Goal: Task Accomplishment & Management: Use online tool/utility

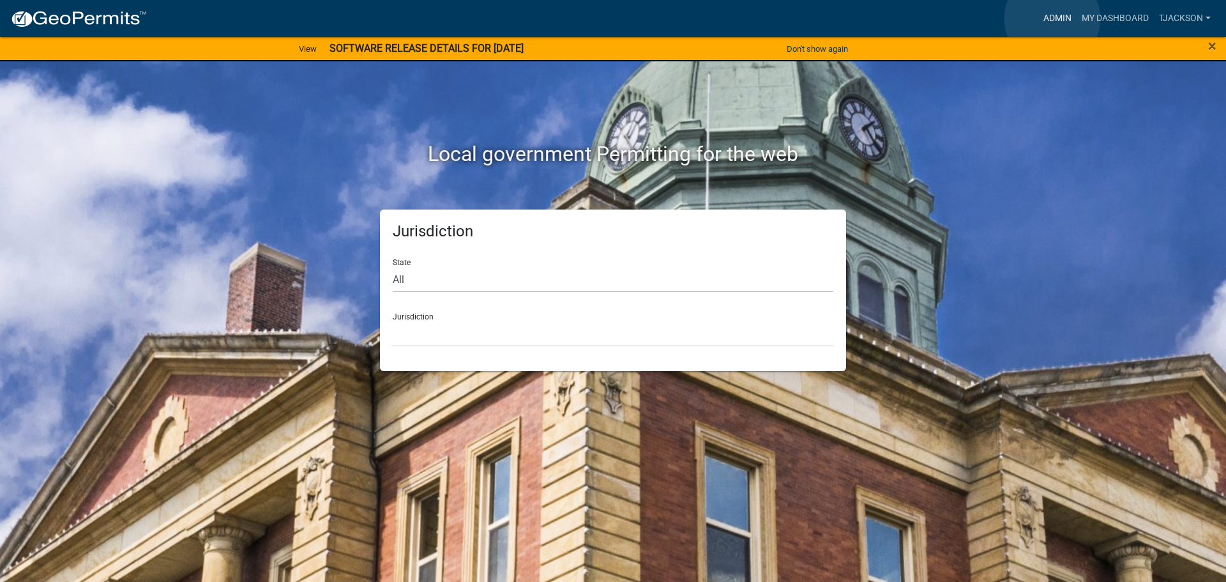
click at [1052, 19] on link "Admin" at bounding box center [1057, 18] width 38 height 24
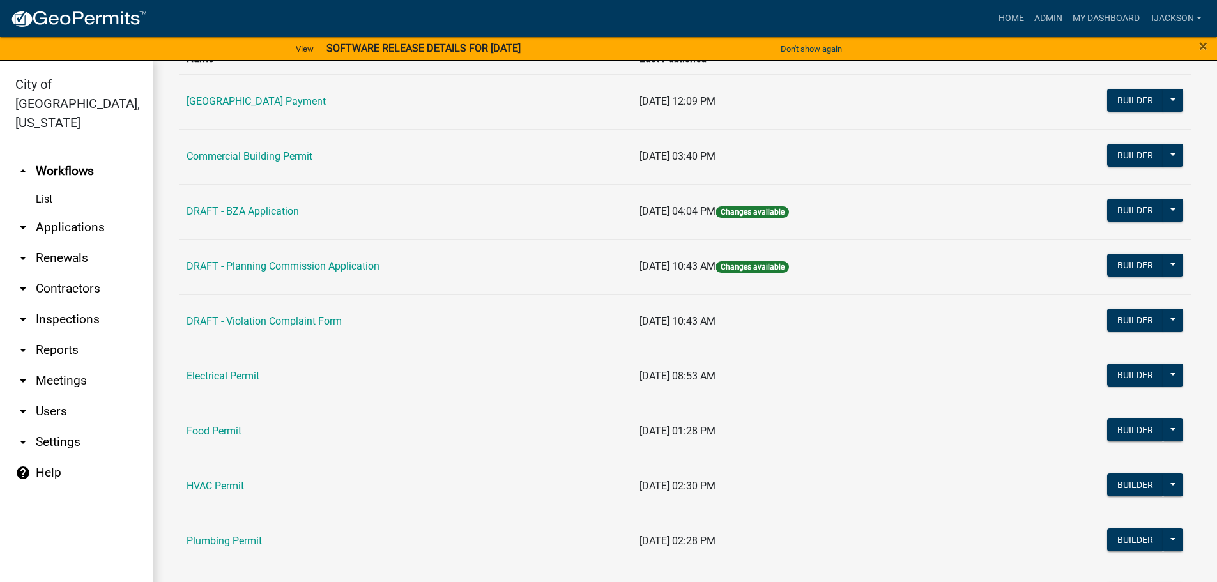
scroll to position [128, 0]
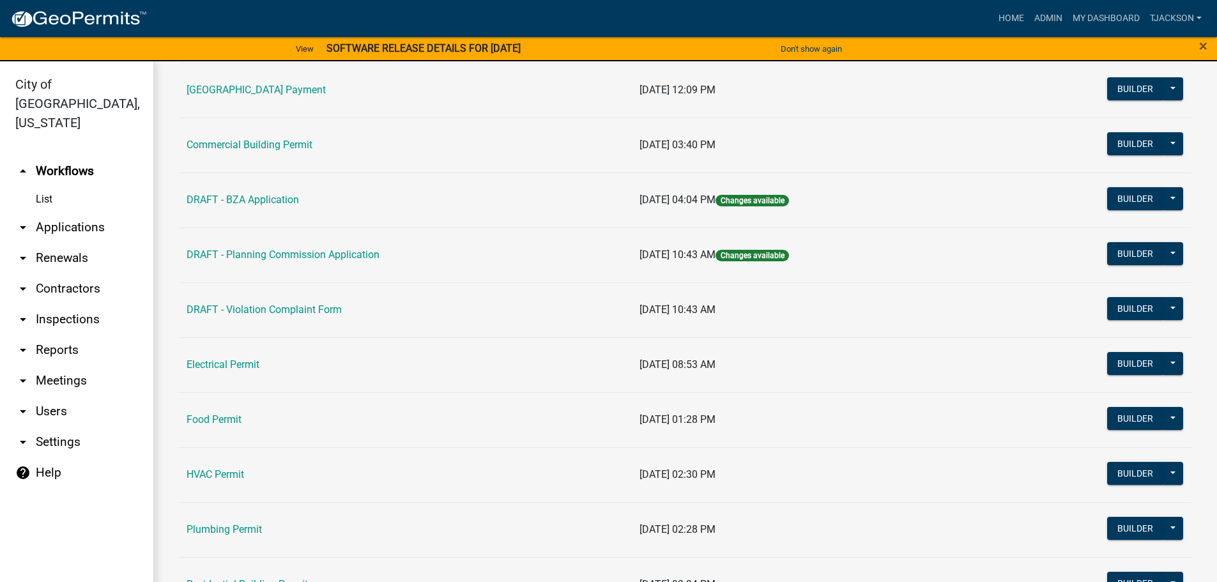
click at [83, 273] on link "arrow_drop_down Contractors" at bounding box center [76, 288] width 153 height 31
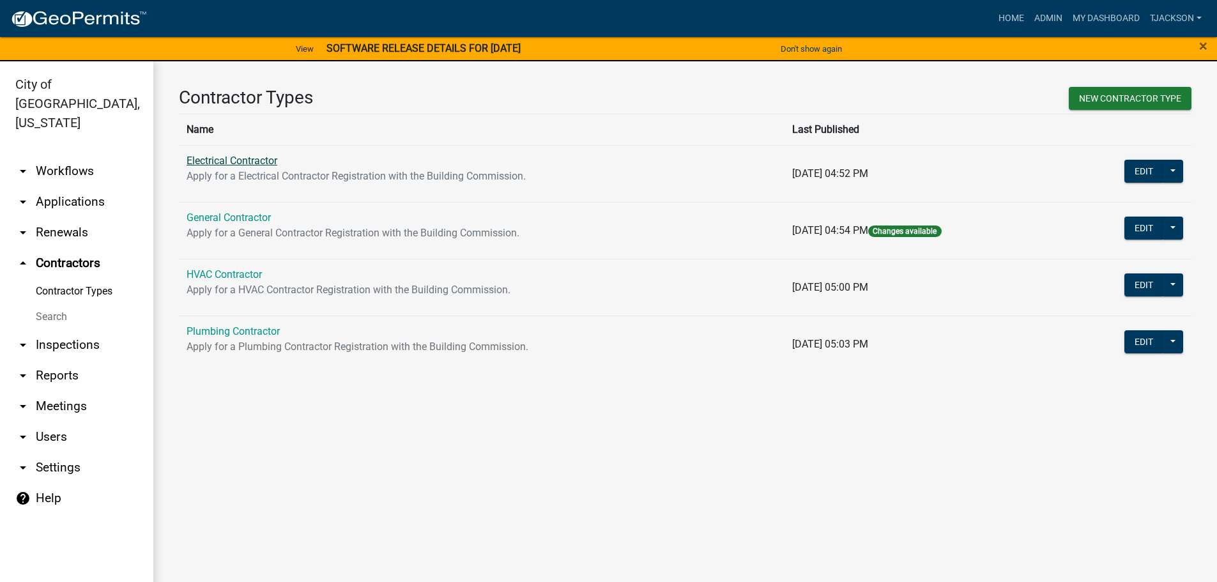
click at [252, 159] on link "Electrical Contractor" at bounding box center [231, 161] width 91 height 12
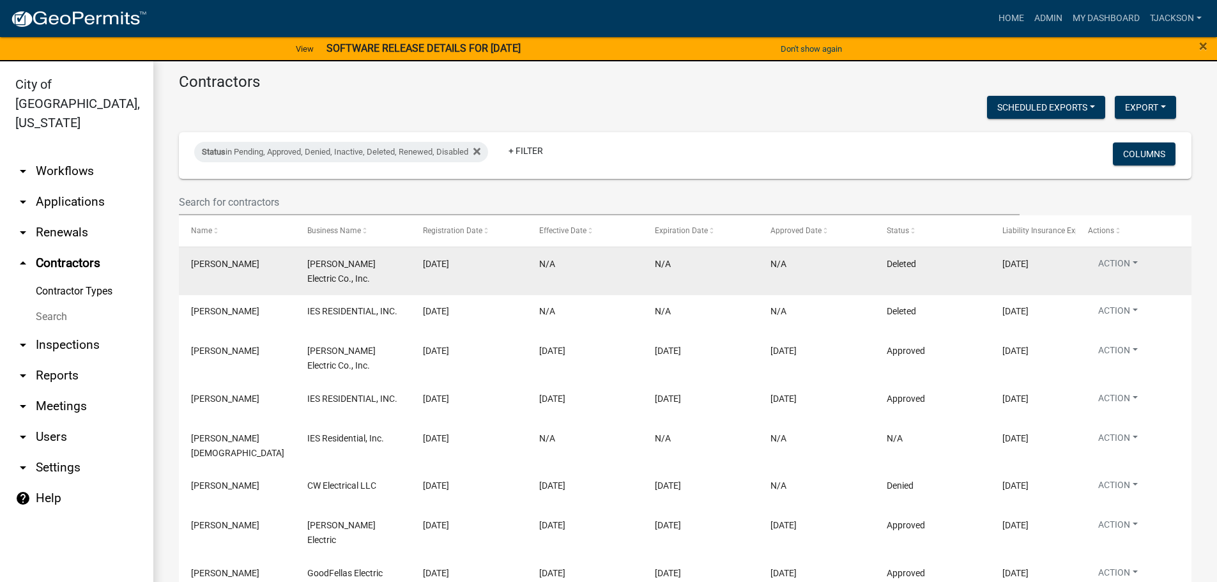
scroll to position [192, 0]
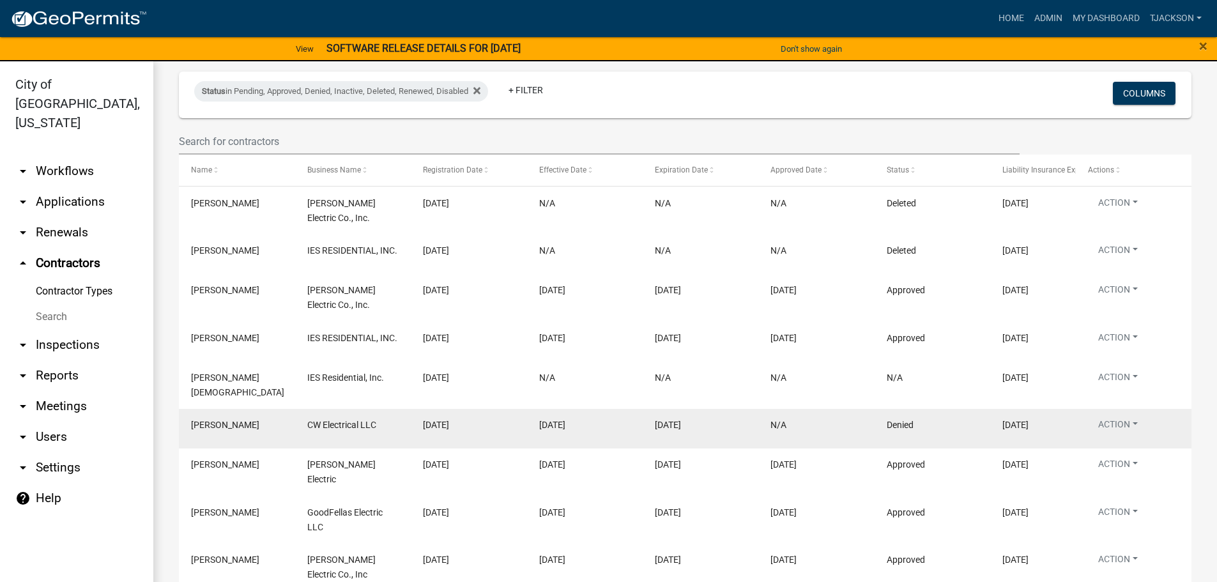
click at [223, 420] on span "[PERSON_NAME]" at bounding box center [225, 425] width 68 height 10
click at [362, 420] on span "CW Electrical LLC" at bounding box center [341, 425] width 69 height 10
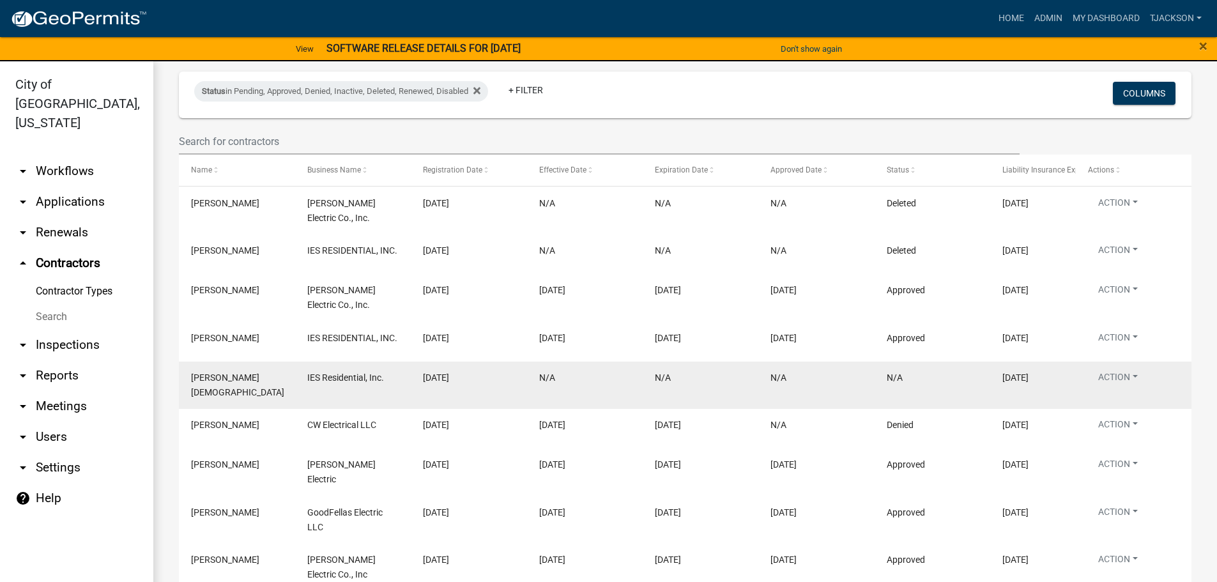
click at [342, 372] on span "IES Residential, Inc." at bounding box center [345, 377] width 77 height 10
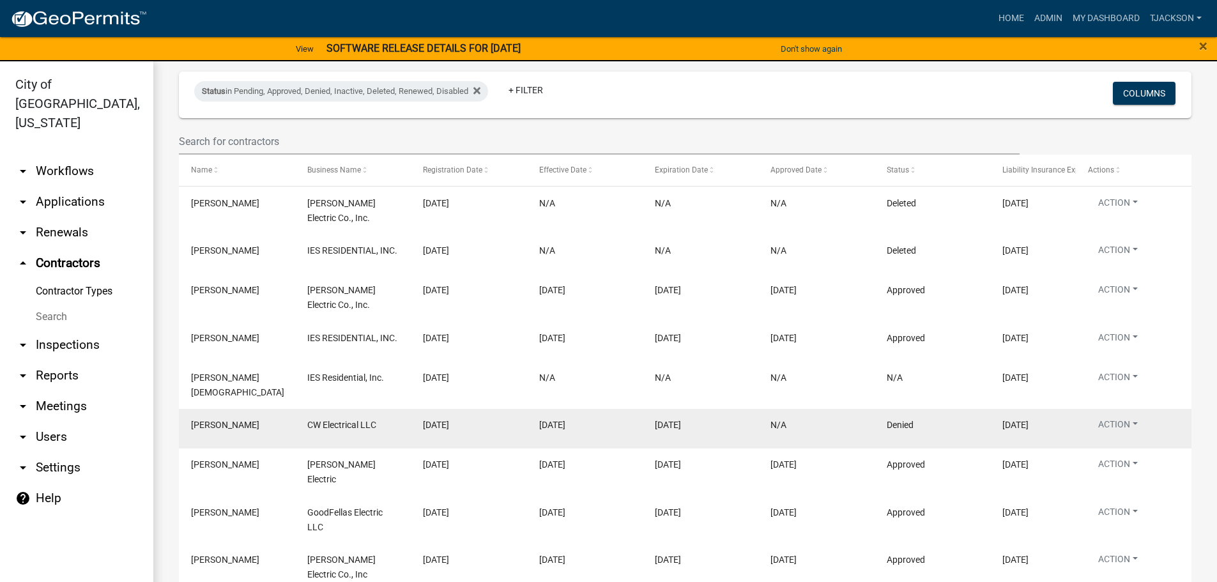
click at [256, 418] on div "[PERSON_NAME]" at bounding box center [236, 425] width 91 height 15
click at [241, 420] on span "[PERSON_NAME]" at bounding box center [225, 425] width 68 height 10
click at [361, 414] on datatable-body-cell "CW Electrical LLC" at bounding box center [352, 429] width 116 height 40
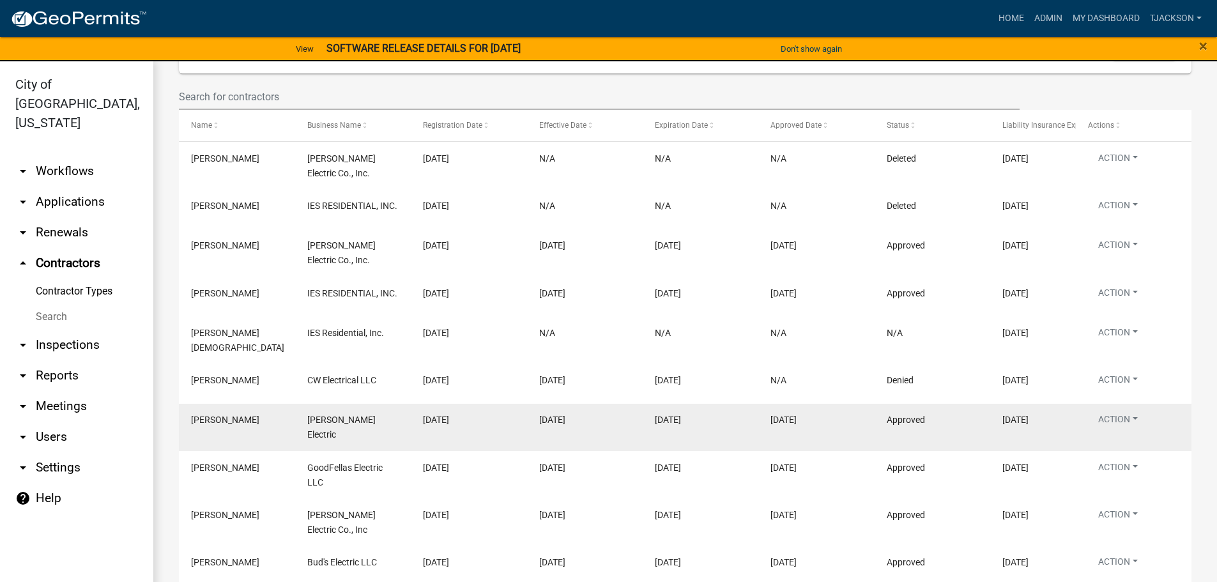
scroll to position [255, 0]
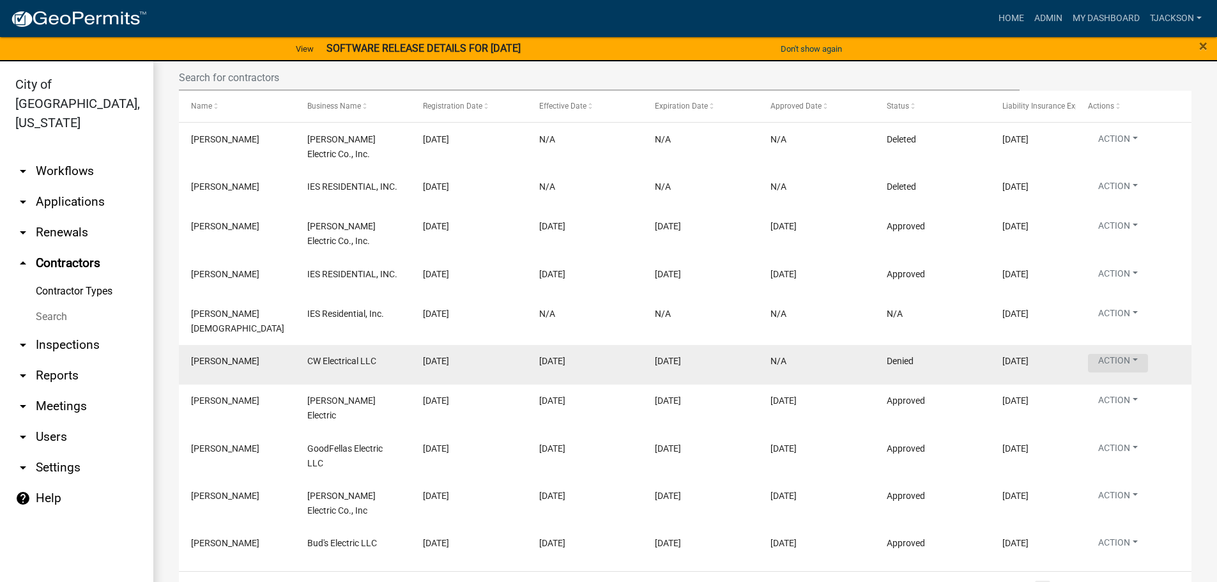
click at [1105, 354] on button "Action" at bounding box center [1118, 363] width 60 height 19
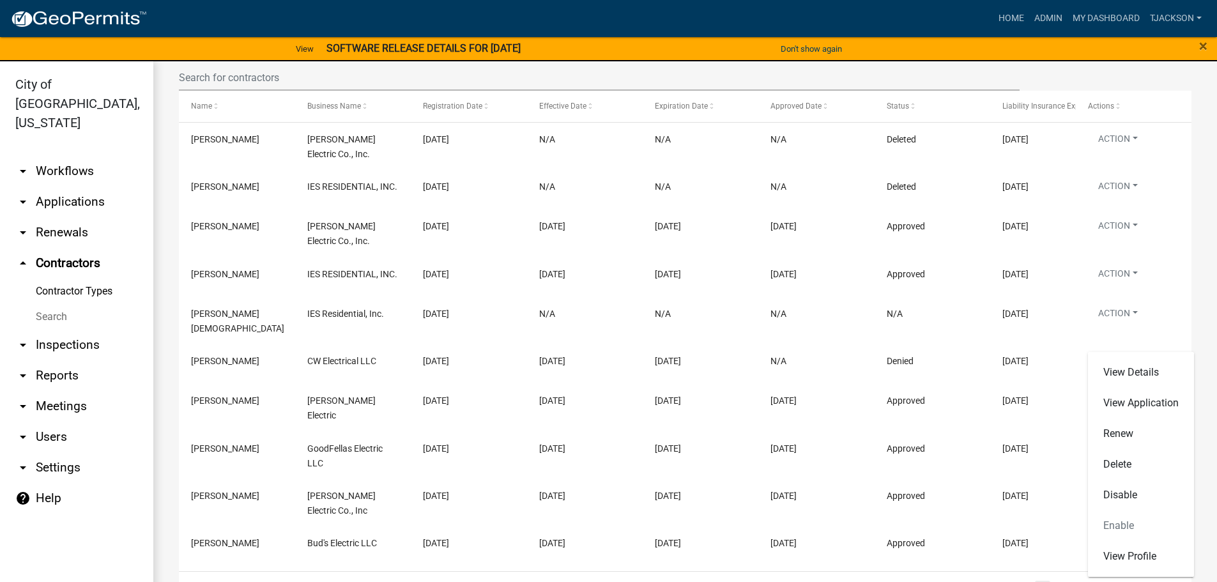
click at [95, 186] on link "arrow_drop_down Applications" at bounding box center [76, 201] width 153 height 31
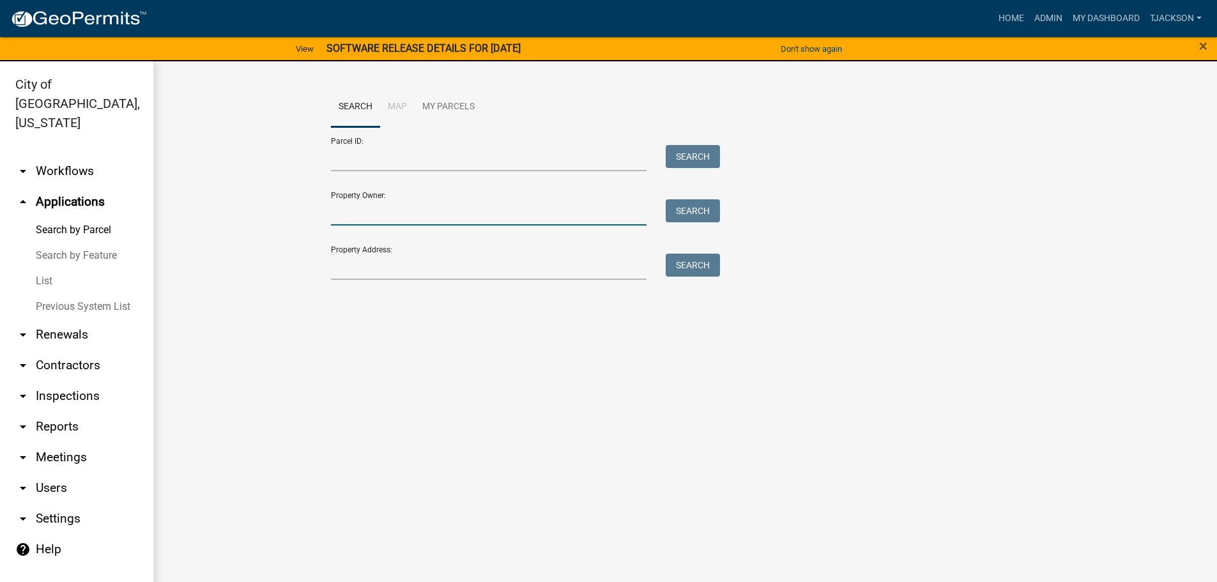
click at [365, 215] on input "Property Owner:" at bounding box center [489, 212] width 316 height 26
type input "city of [GEOGRAPHIC_DATA]"
click at [337, 267] on input "Property Address:" at bounding box center [489, 267] width 316 height 26
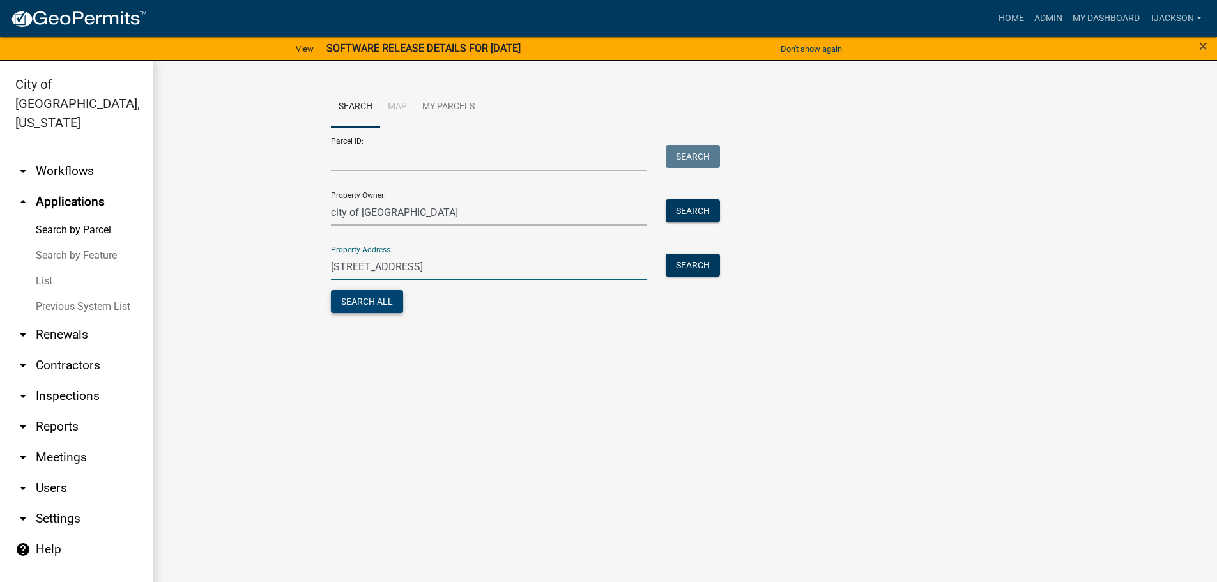
type input "[STREET_ADDRESS]"
click at [362, 304] on button "Search All" at bounding box center [367, 301] width 72 height 23
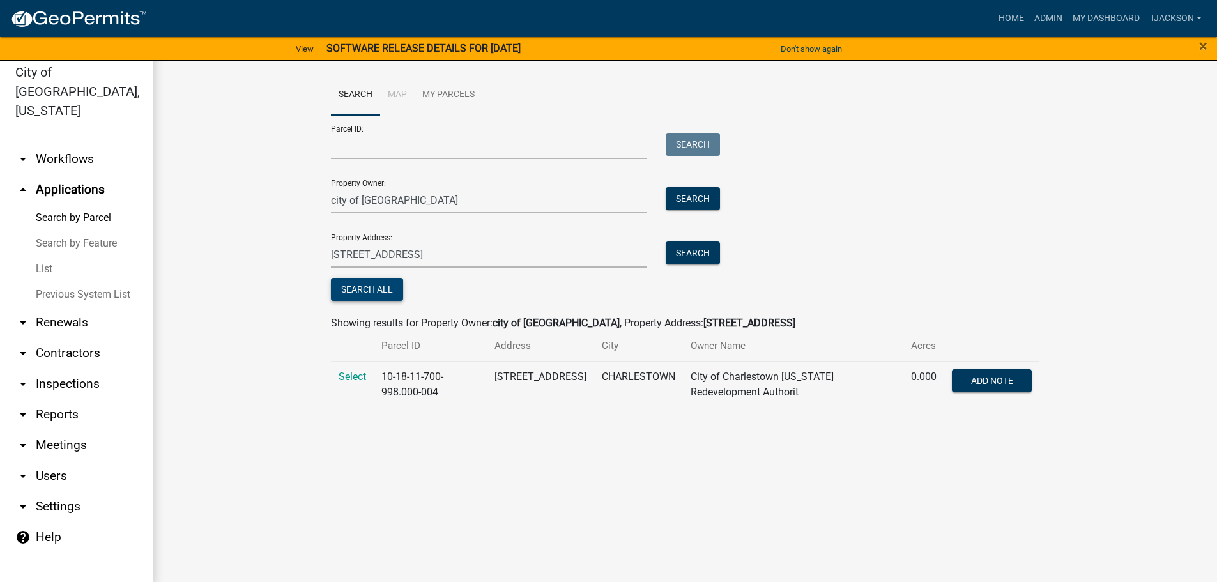
scroll to position [15, 0]
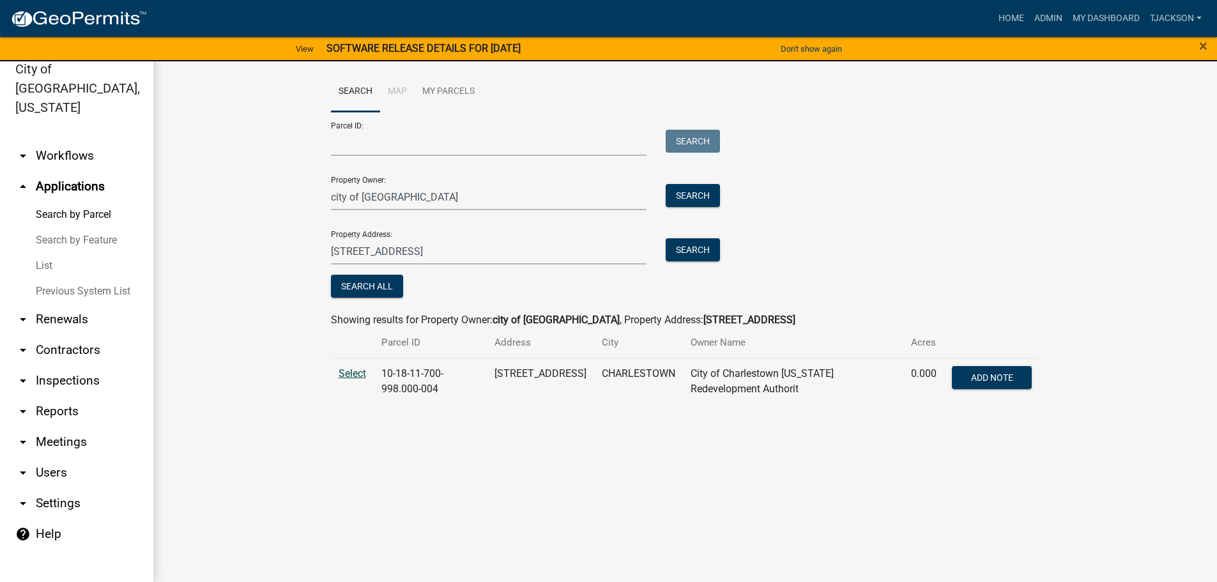
click at [360, 373] on span "Select" at bounding box center [351, 373] width 27 height 12
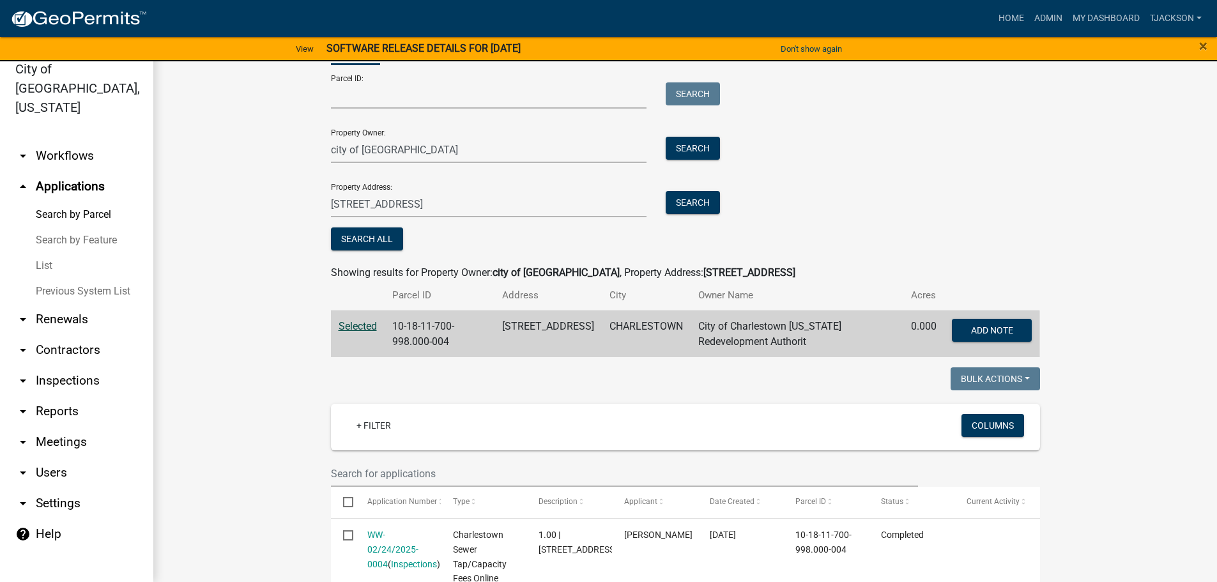
scroll to position [128, 0]
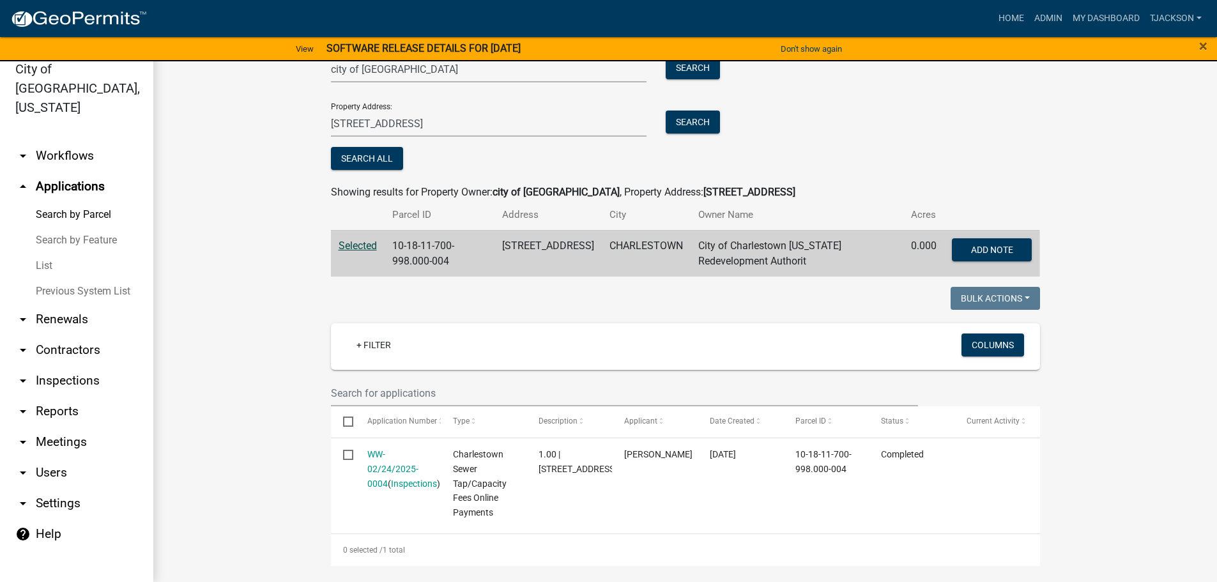
click at [298, 358] on wm-workflow-application-search-view "Search Map My Parcels Parcel ID: Search Property Owner: city of [GEOGRAPHIC_DAT…" at bounding box center [685, 372] width 1012 height 856
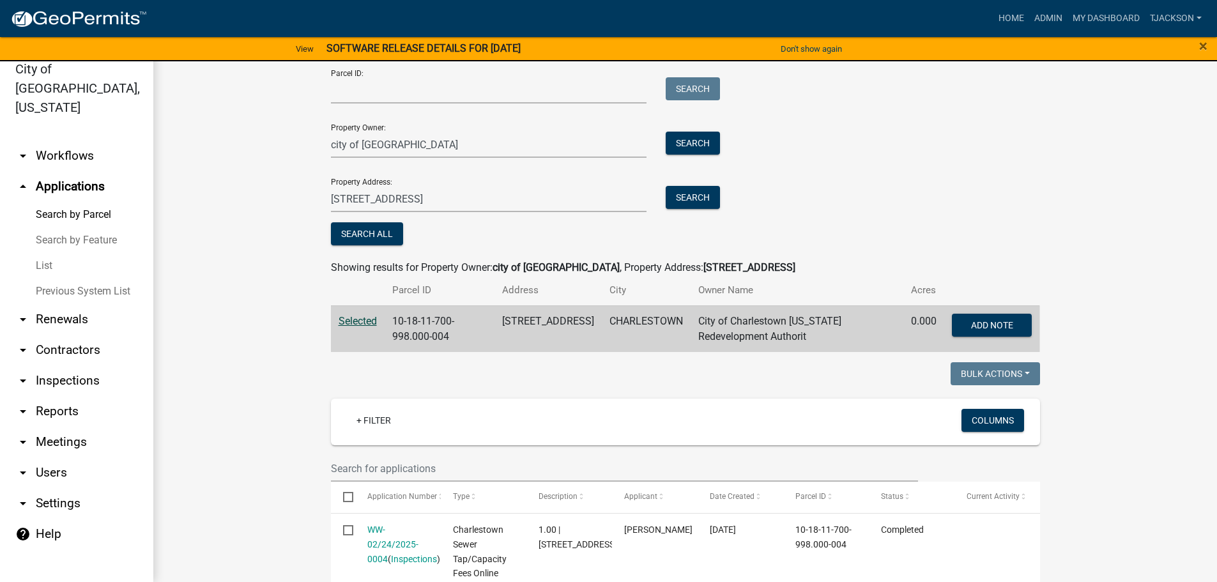
scroll to position [0, 0]
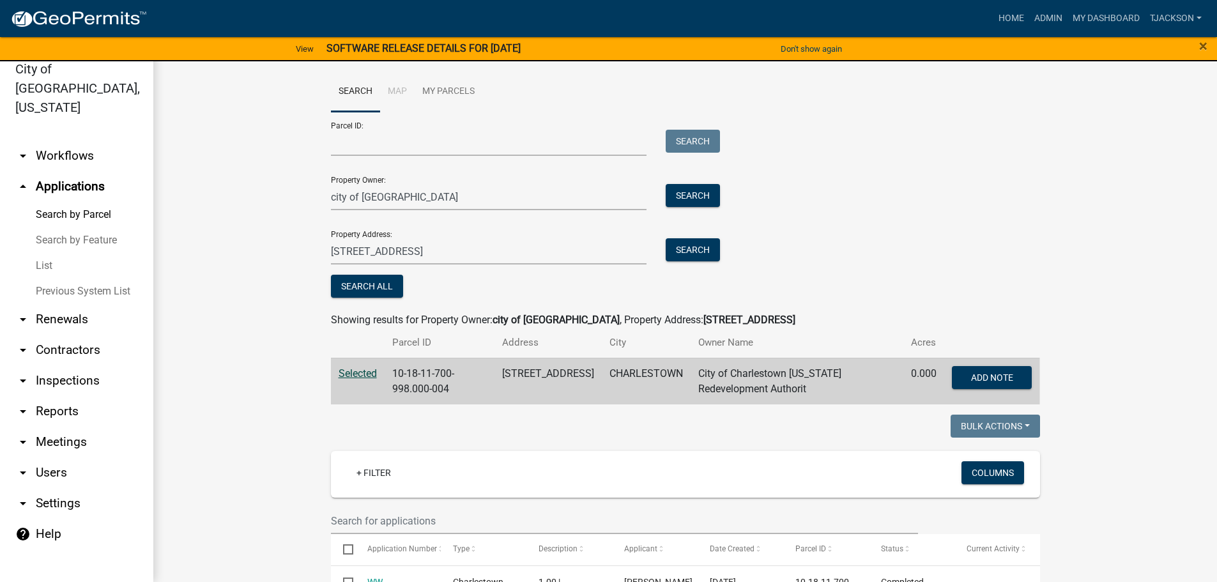
click at [197, 134] on wm-workflow-application-search-view "Search Map My Parcels Parcel ID: Search Property Owner: city of [GEOGRAPHIC_DAT…" at bounding box center [685, 500] width 1012 height 856
